Goal: Task Accomplishment & Management: Use online tool/utility

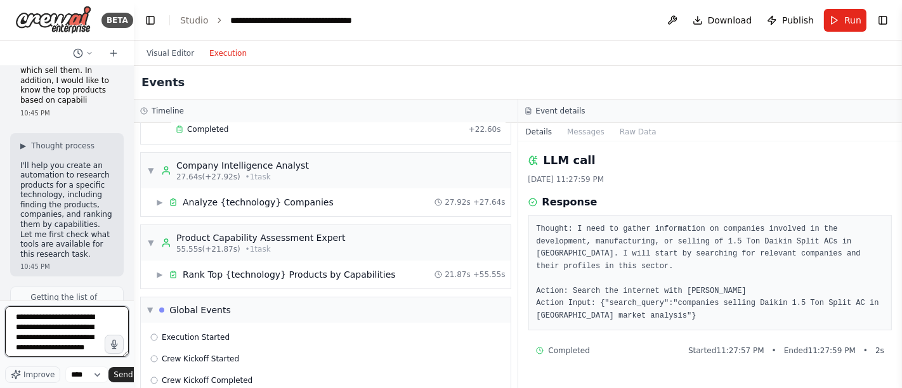
drag, startPoint x: 0, startPoint y: 0, endPoint x: 9, endPoint y: 312, distance: 312.2
click at [9, 312] on textarea "**********" at bounding box center [67, 331] width 124 height 51
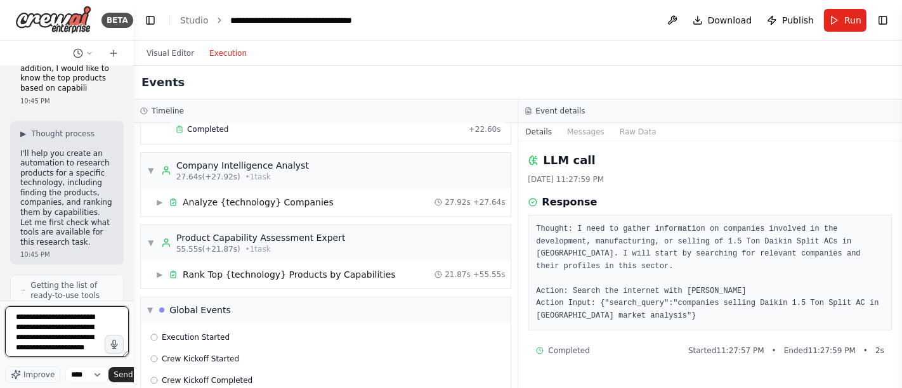
scroll to position [183, 0]
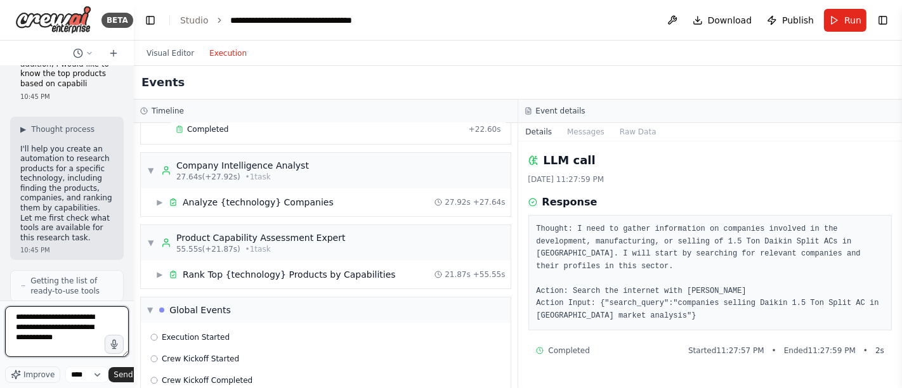
click at [90, 341] on textarea "**********" at bounding box center [67, 331] width 124 height 51
type textarea "**********"
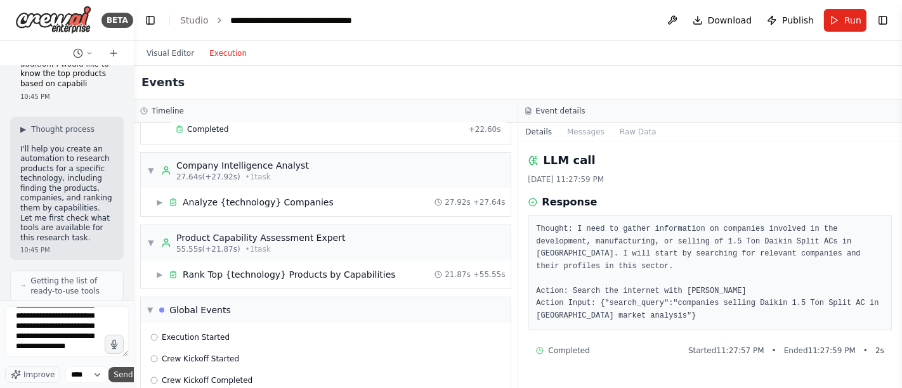
click at [123, 374] on span "Send" at bounding box center [123, 375] width 19 height 10
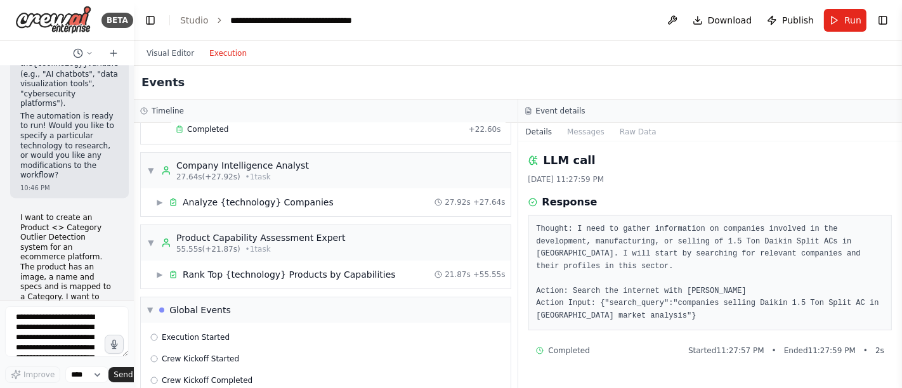
scroll to position [2099, 0]
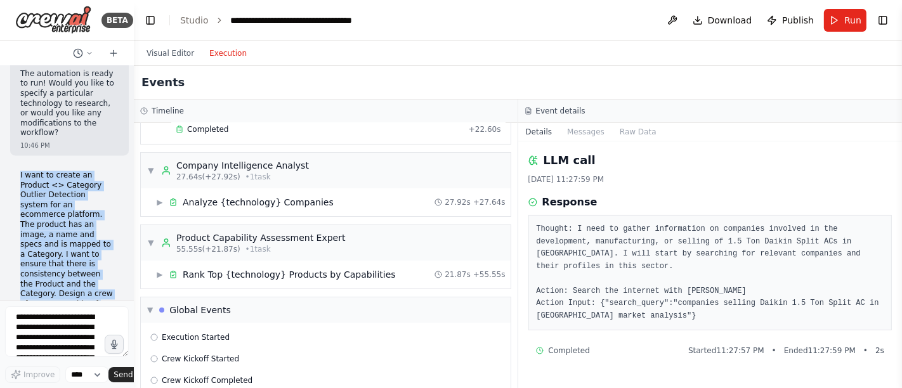
drag, startPoint x: 48, startPoint y: 268, endPoint x: 14, endPoint y: 134, distance: 138.2
click at [7, 126] on div "Hello! I'm the CrewAI assistant. What kind of automation do you want to build? …" at bounding box center [67, 183] width 134 height 235
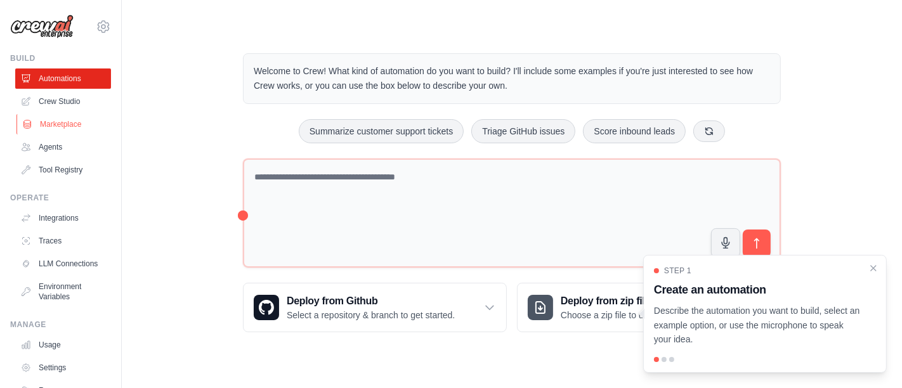
click at [75, 118] on link "Marketplace" at bounding box center [64, 124] width 96 height 20
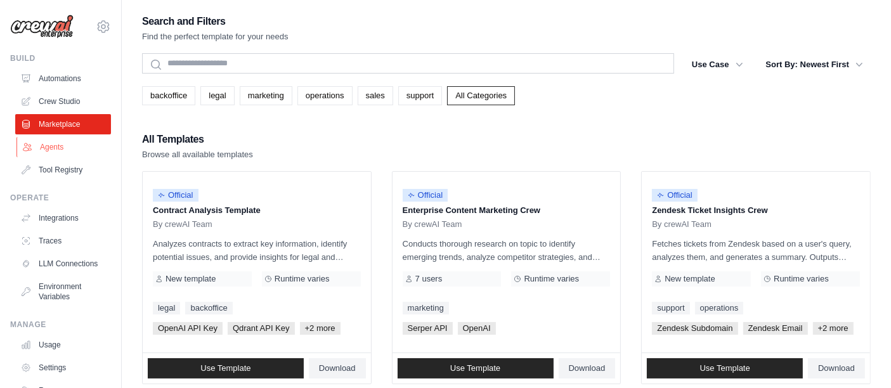
click at [62, 142] on link "Agents" at bounding box center [64, 147] width 96 height 20
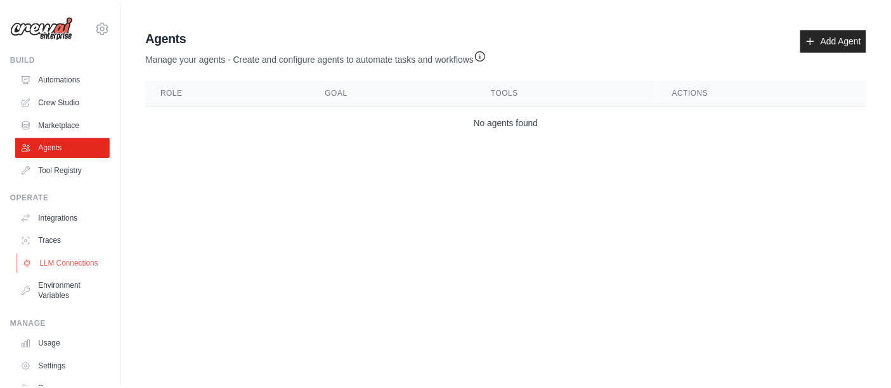
scroll to position [66, 0]
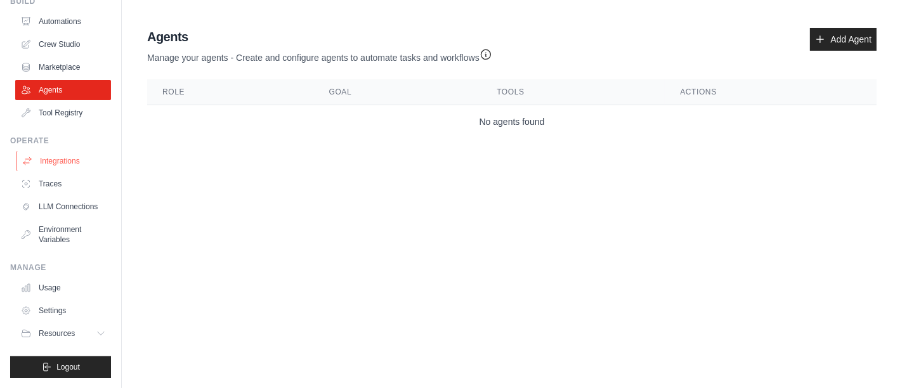
click at [59, 152] on link "Integrations" at bounding box center [64, 161] width 96 height 20
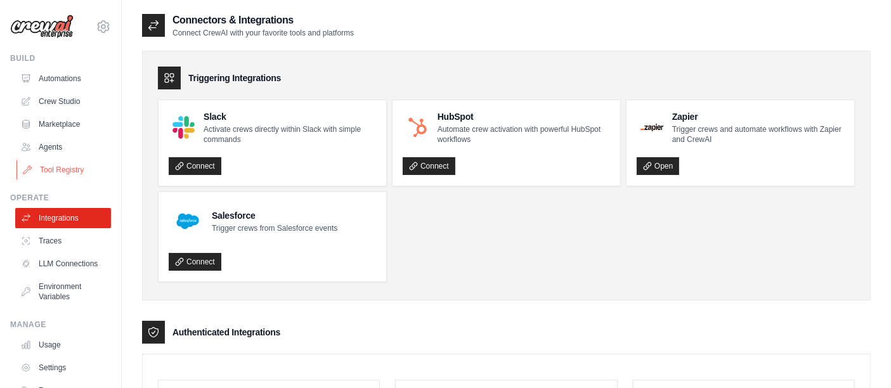
scroll to position [66, 0]
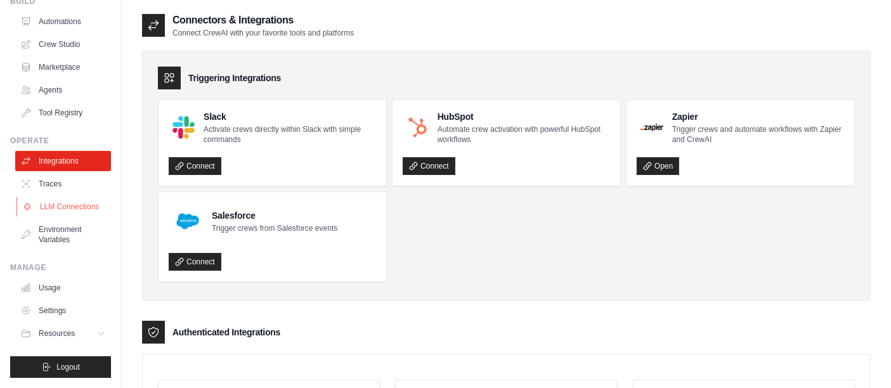
click at [47, 213] on link "LLM Connections" at bounding box center [64, 207] width 96 height 20
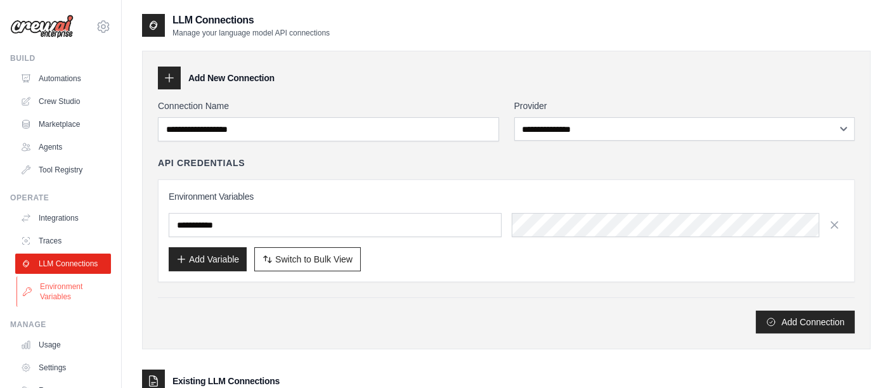
scroll to position [66, 0]
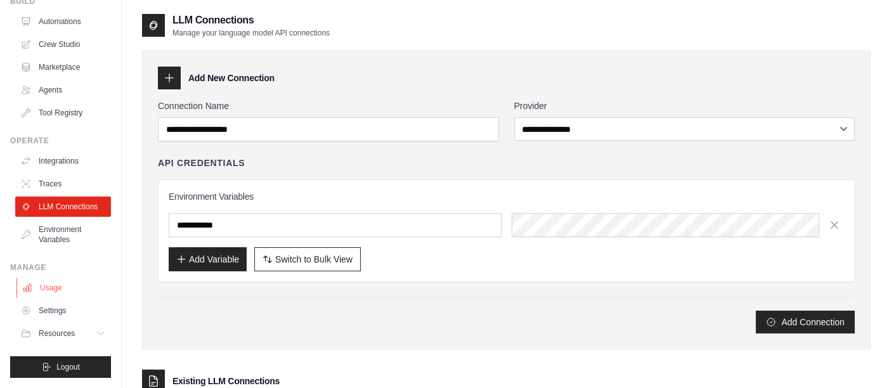
click at [63, 281] on link "Usage" at bounding box center [64, 288] width 96 height 20
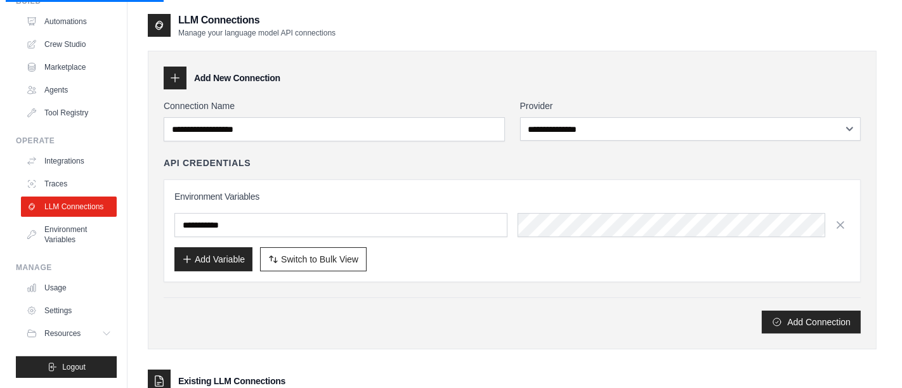
scroll to position [0, 0]
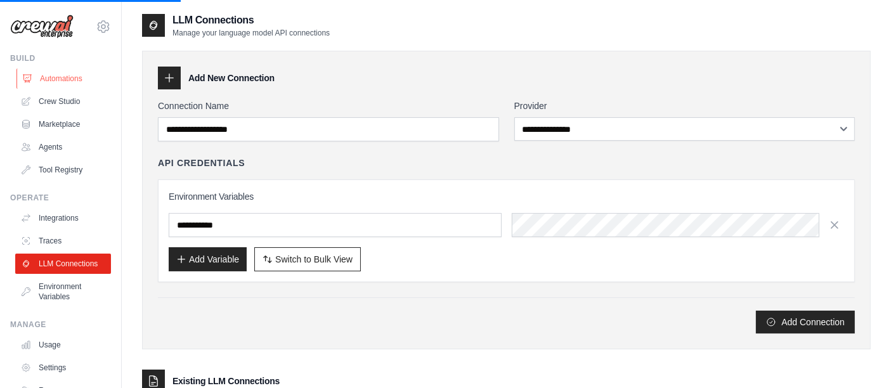
click at [63, 80] on link "Automations" at bounding box center [64, 79] width 96 height 20
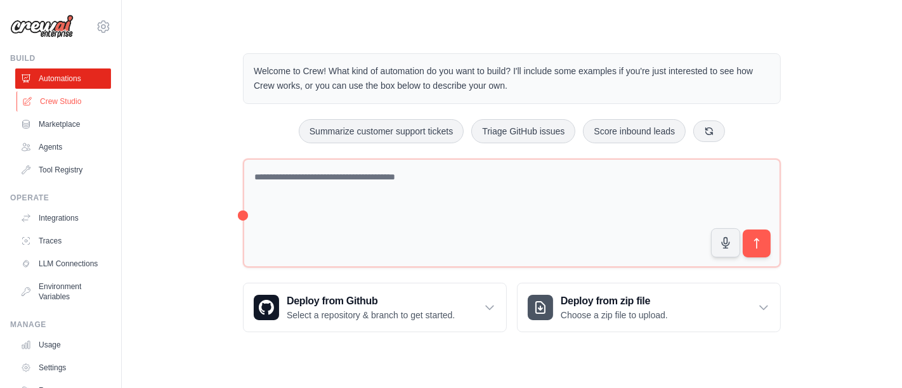
click at [88, 100] on link "Crew Studio" at bounding box center [64, 101] width 96 height 20
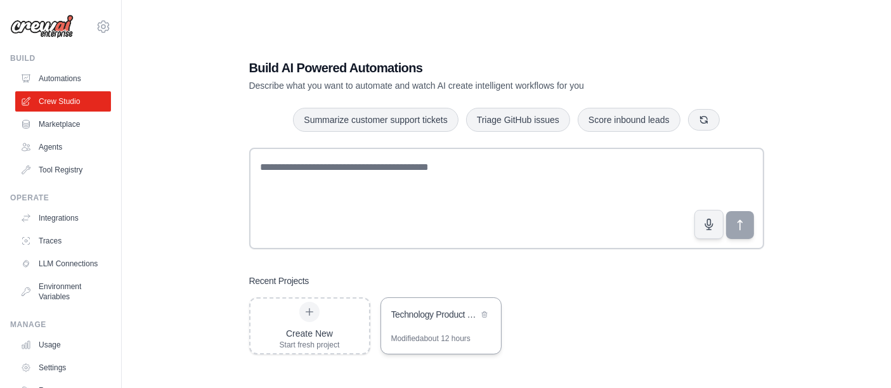
click at [460, 324] on div "Technology Product Research & Analysis" at bounding box center [434, 315] width 87 height 15
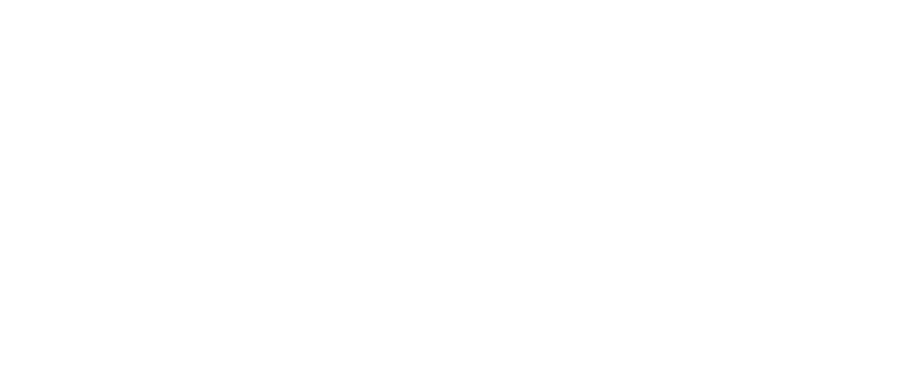
click at [422, 0] on html at bounding box center [451, 0] width 902 height 0
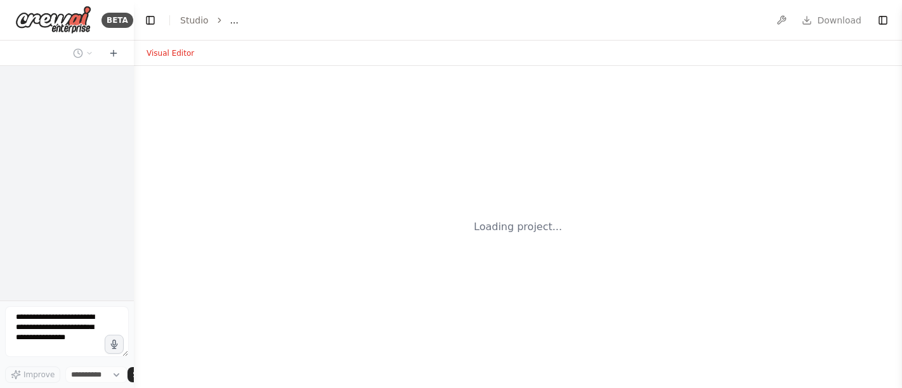
select select "****"
